Goal: Communication & Community: Participate in discussion

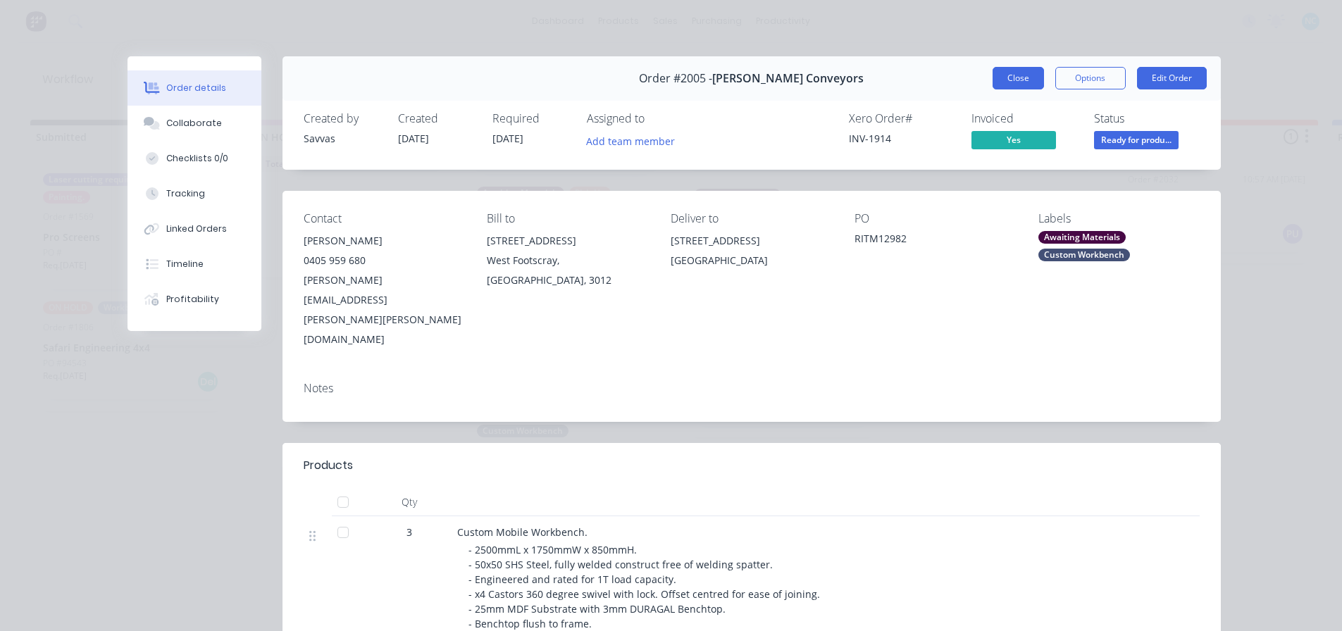
click at [1037, 75] on button "Close" at bounding box center [1017, 78] width 51 height 23
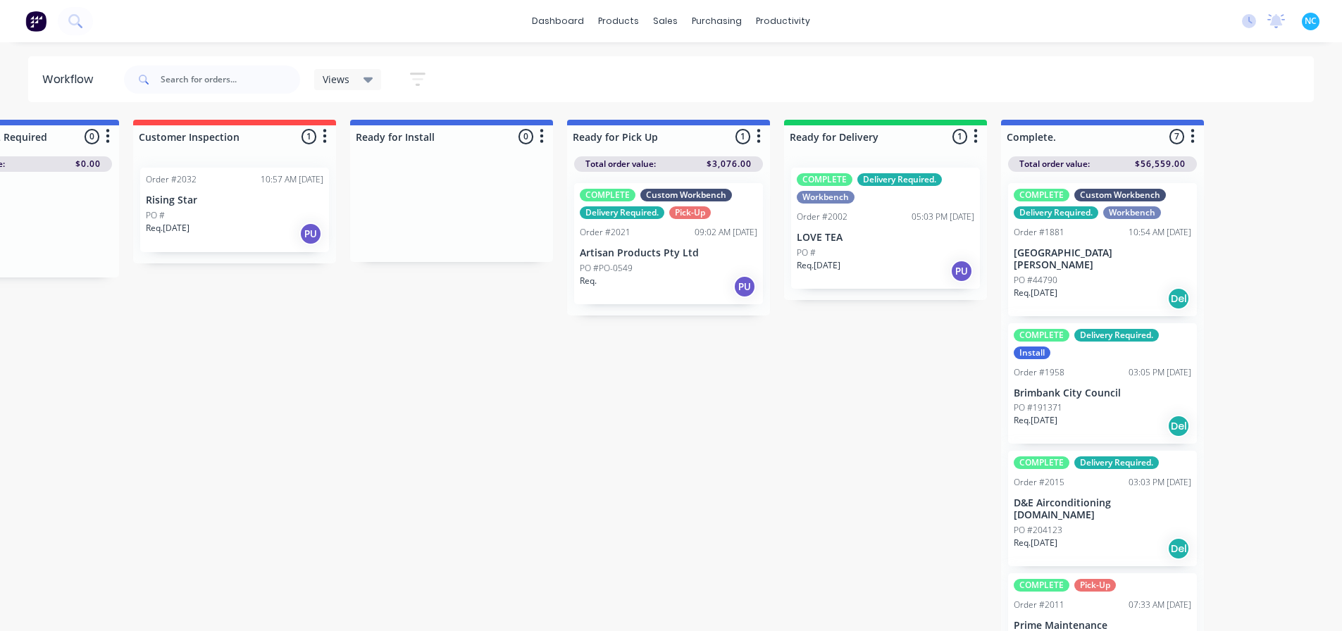
scroll to position [0, 1021]
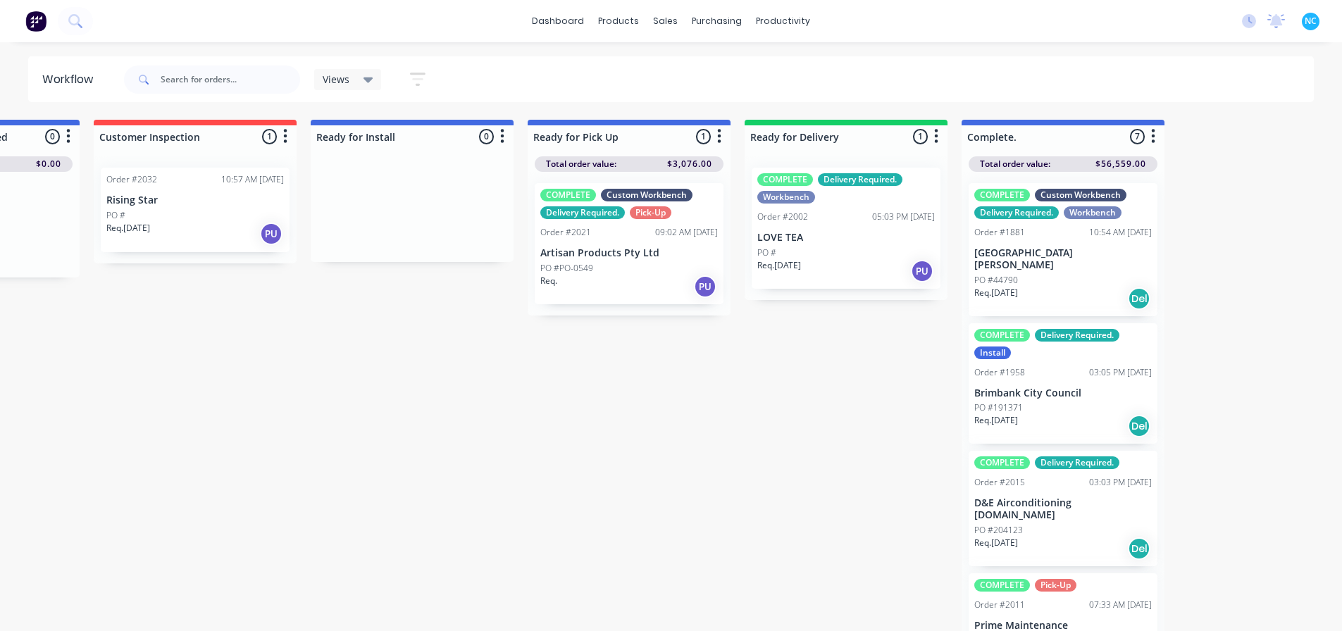
drag, startPoint x: 792, startPoint y: 239, endPoint x: 799, endPoint y: 246, distance: 9.5
click at [794, 243] on div "COMPLETE Delivery Required. Workbench Order #2002 05:03 PM [DATE] LOVE TEA PO #…" at bounding box center [845, 228] width 203 height 144
click at [799, 247] on div "PO #" at bounding box center [845, 253] width 177 height 13
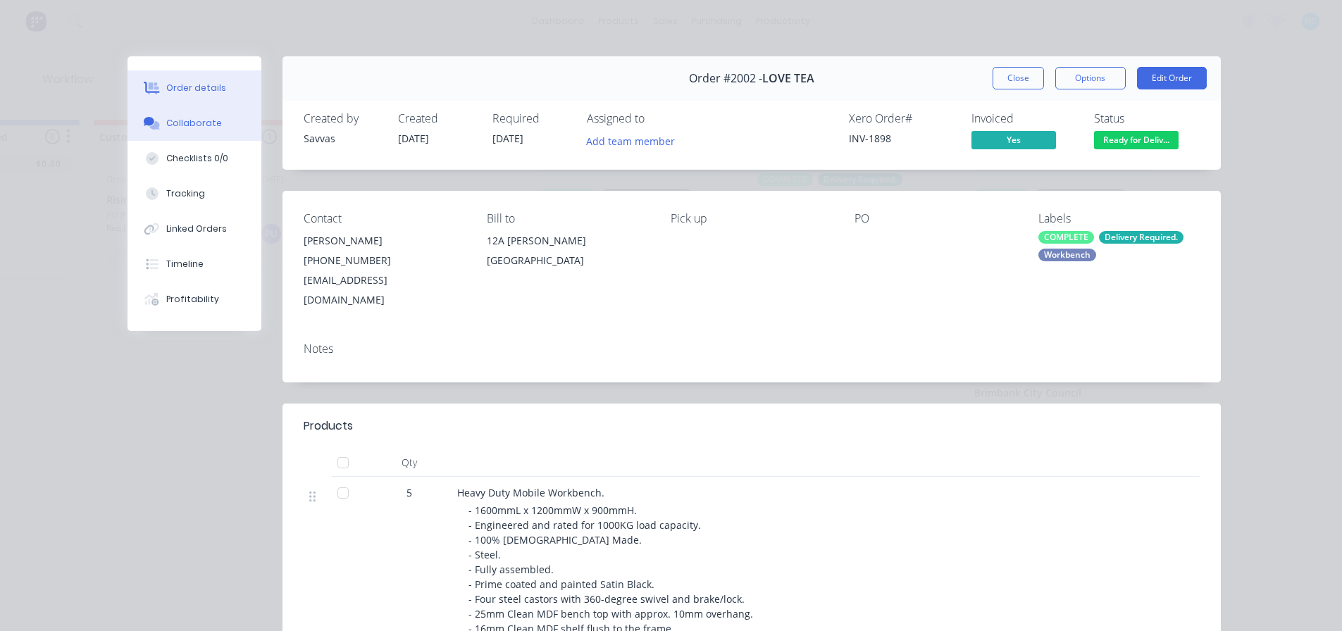
click at [213, 128] on button "Collaborate" at bounding box center [194, 123] width 134 height 35
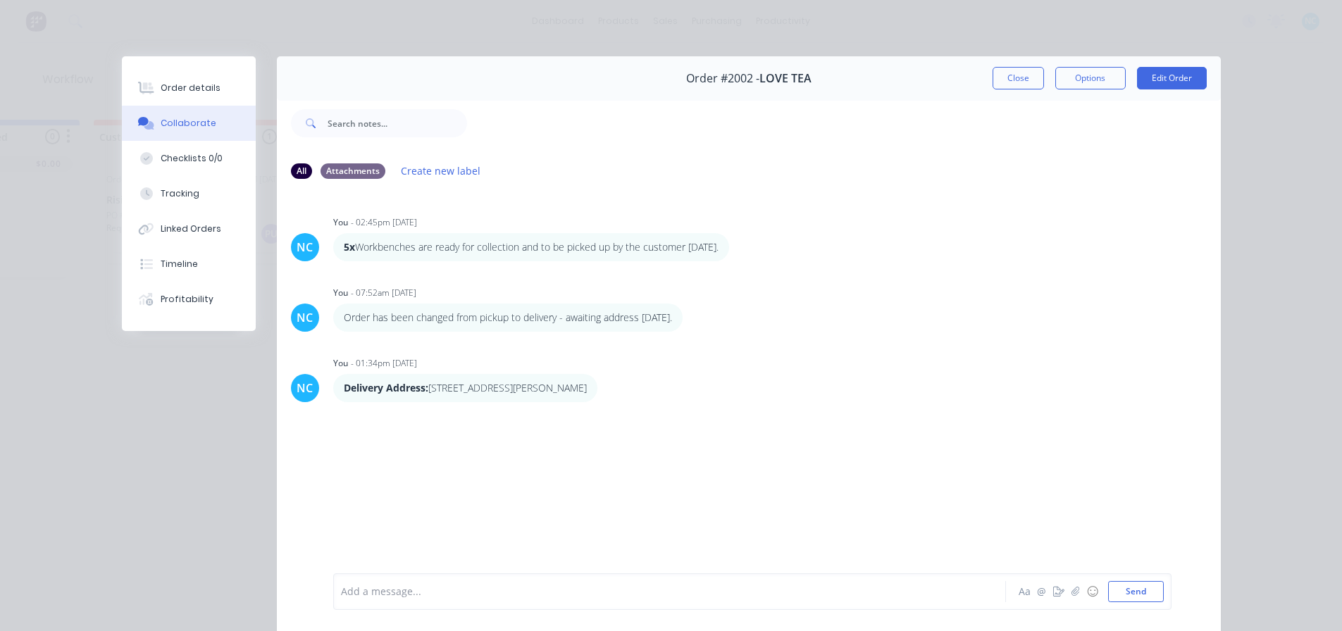
click at [517, 604] on div "Add a message... Aa @ ☺ Send" at bounding box center [752, 591] width 838 height 37
click at [517, 597] on div at bounding box center [650, 592] width 616 height 15
click at [564, 597] on div "Delivery booked in" at bounding box center [650, 592] width 616 height 15
click at [1138, 594] on button "Send" at bounding box center [1136, 591] width 56 height 21
click at [1011, 88] on button "Close" at bounding box center [1017, 78] width 51 height 23
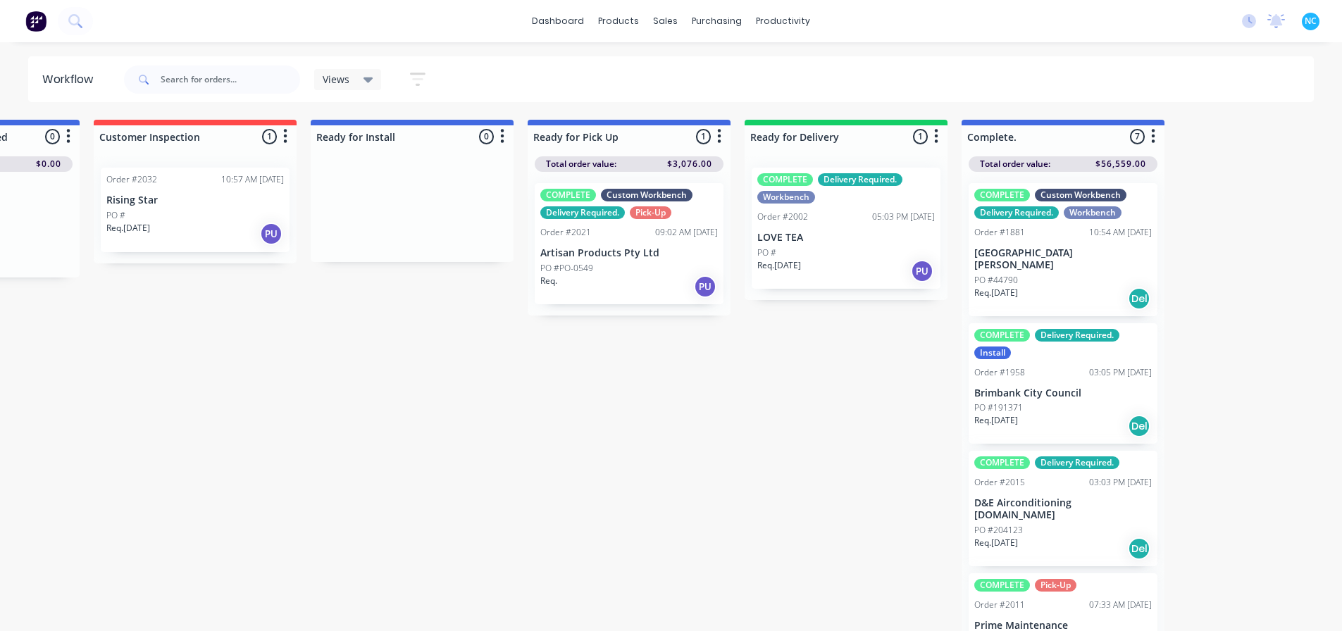
click at [842, 286] on div "COMPLETE Delivery Required. Workbench Order #2002 05:03 PM [DATE] LOVE TEA PO #…" at bounding box center [845, 228] width 189 height 121
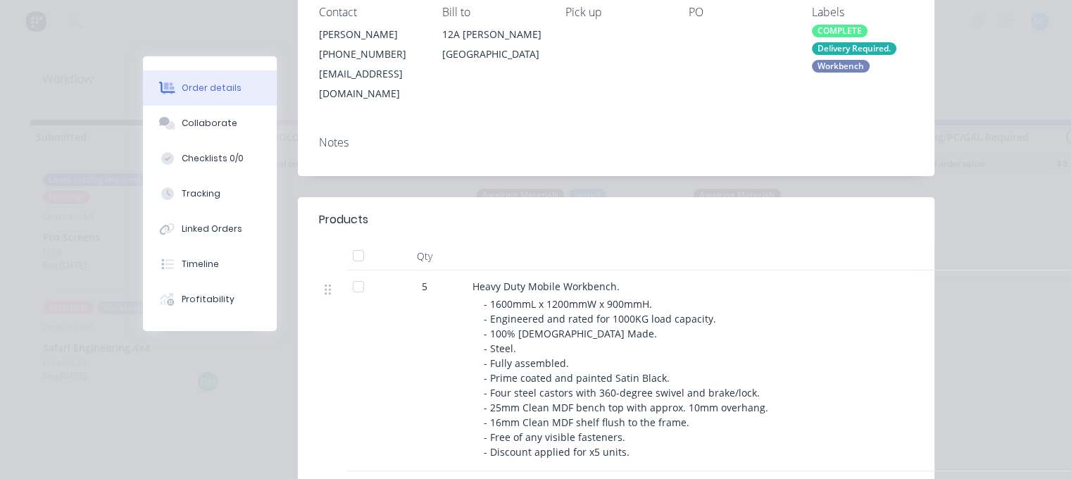
scroll to position [282, 0]
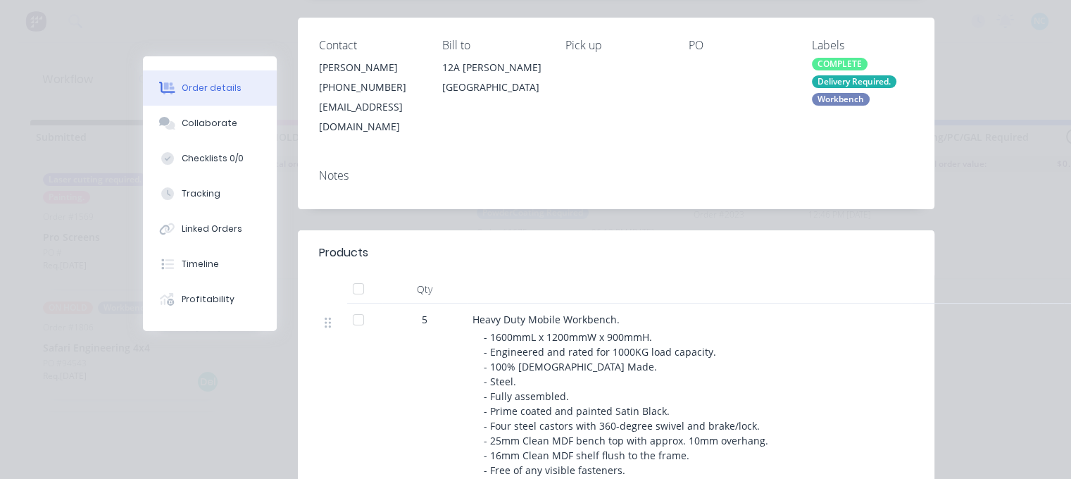
drag, startPoint x: 654, startPoint y: 344, endPoint x: 676, endPoint y: 342, distance: 22.6
click at [654, 342] on div "- 1600mmL x 1200mmW x 900mmH. - Engineered and rated for 1000KG load capacity. …" at bounding box center [754, 411] width 541 height 163
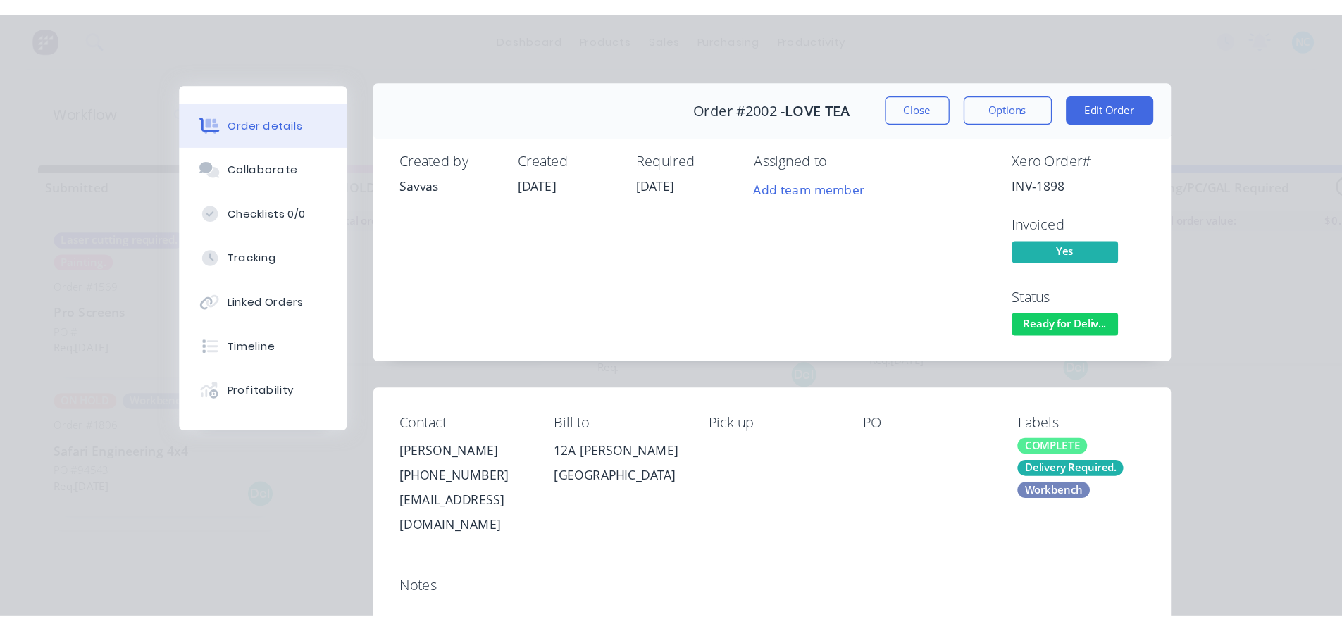
scroll to position [0, 0]
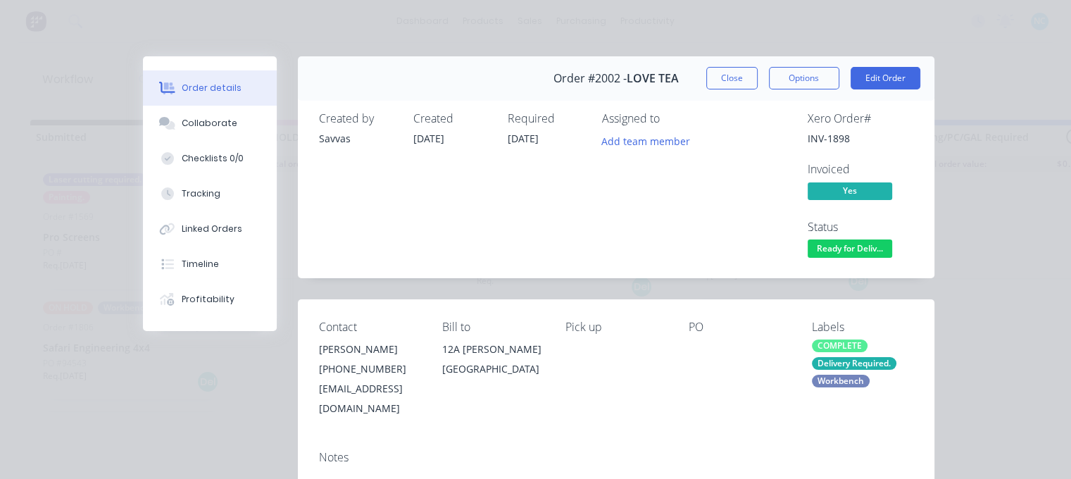
click at [732, 61] on div "Order #2002 - LOVE TEA Close Options Edit Order" at bounding box center [616, 78] width 637 height 44
click at [730, 65] on div "Order #2002 - LOVE TEA Close Options Edit Order" at bounding box center [616, 78] width 637 height 44
click at [721, 72] on button "Close" at bounding box center [731, 78] width 51 height 23
